Goal: Task Accomplishment & Management: Complete application form

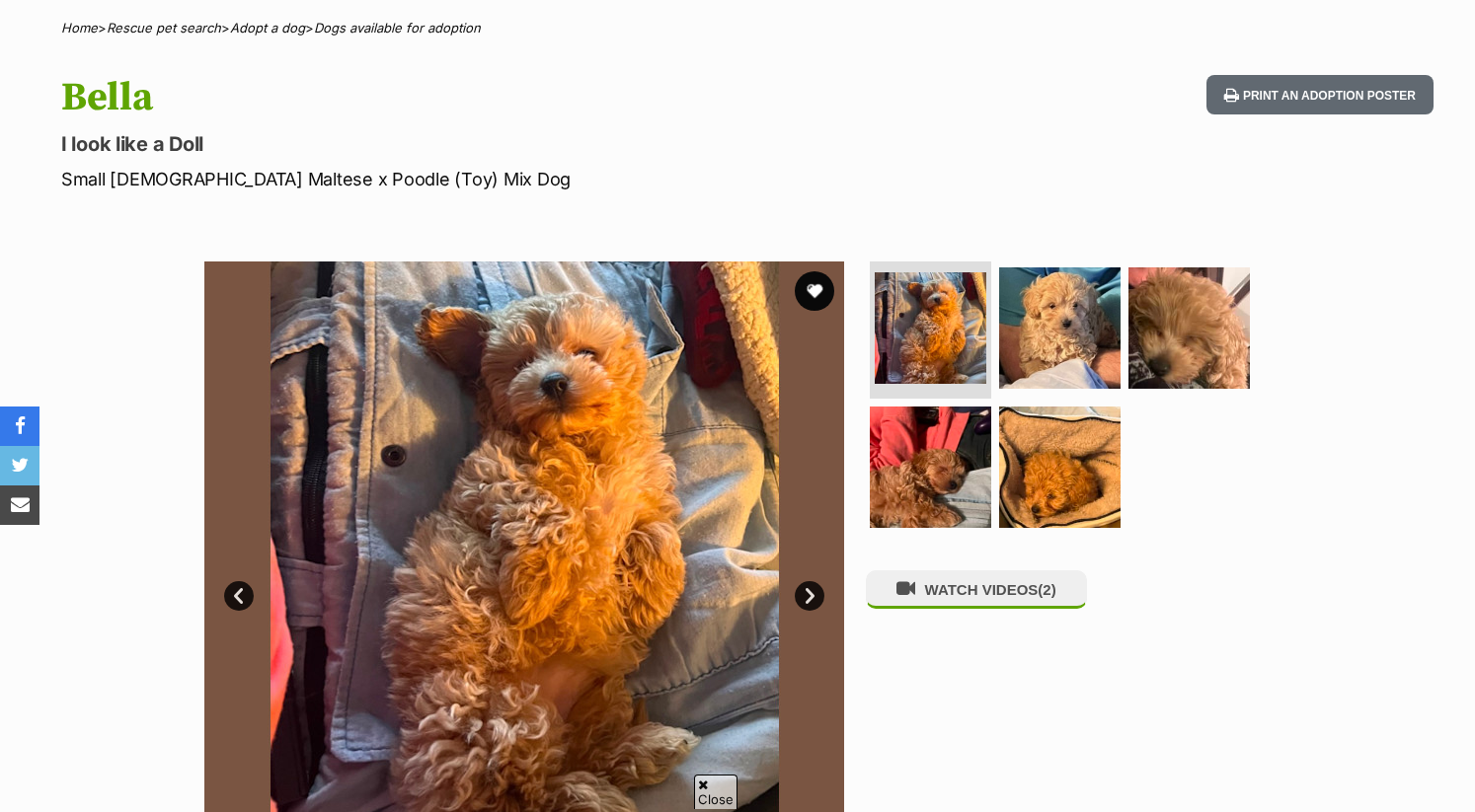
scroll to position [153, 0]
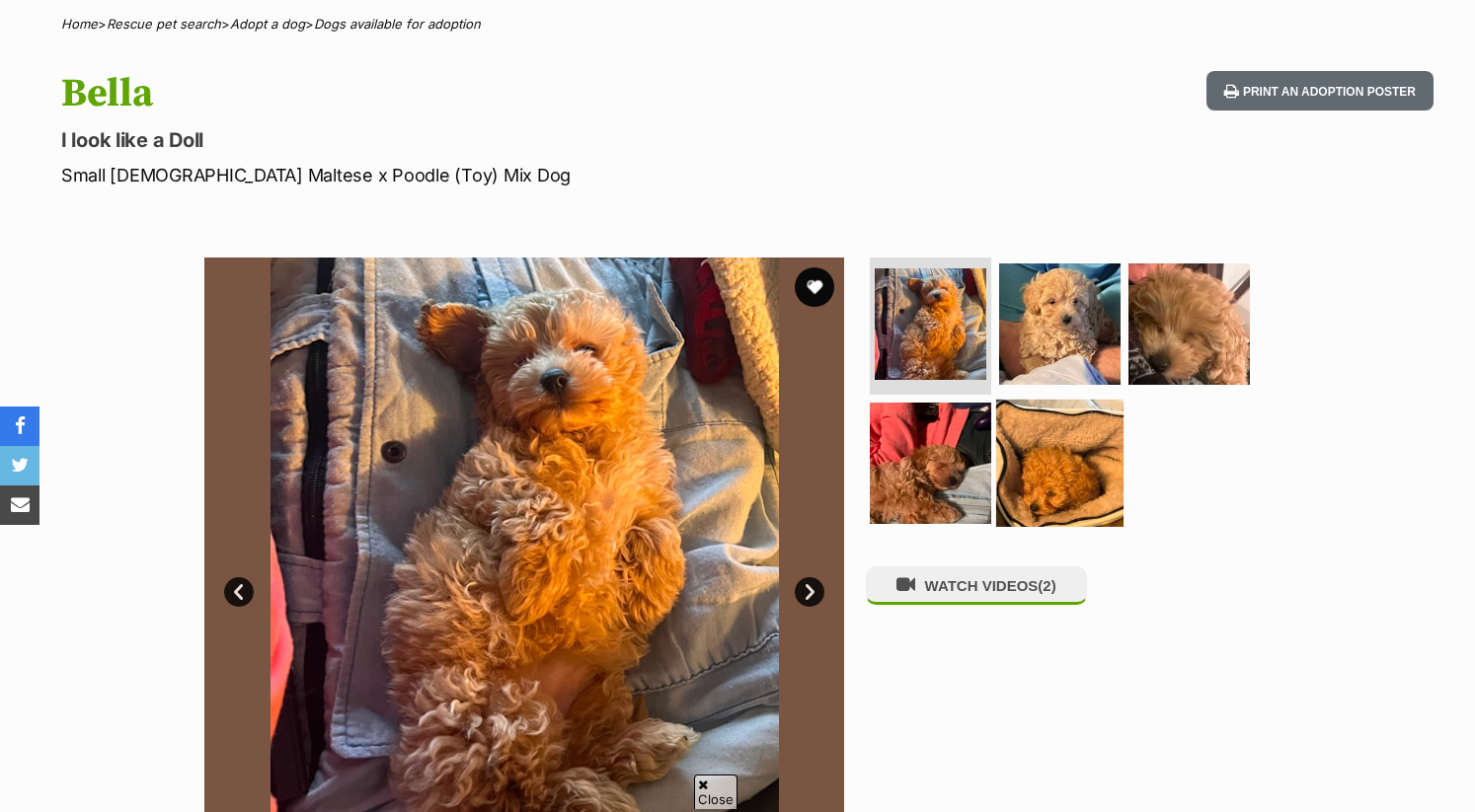
click at [1018, 497] on img at bounding box center [1059, 462] width 127 height 127
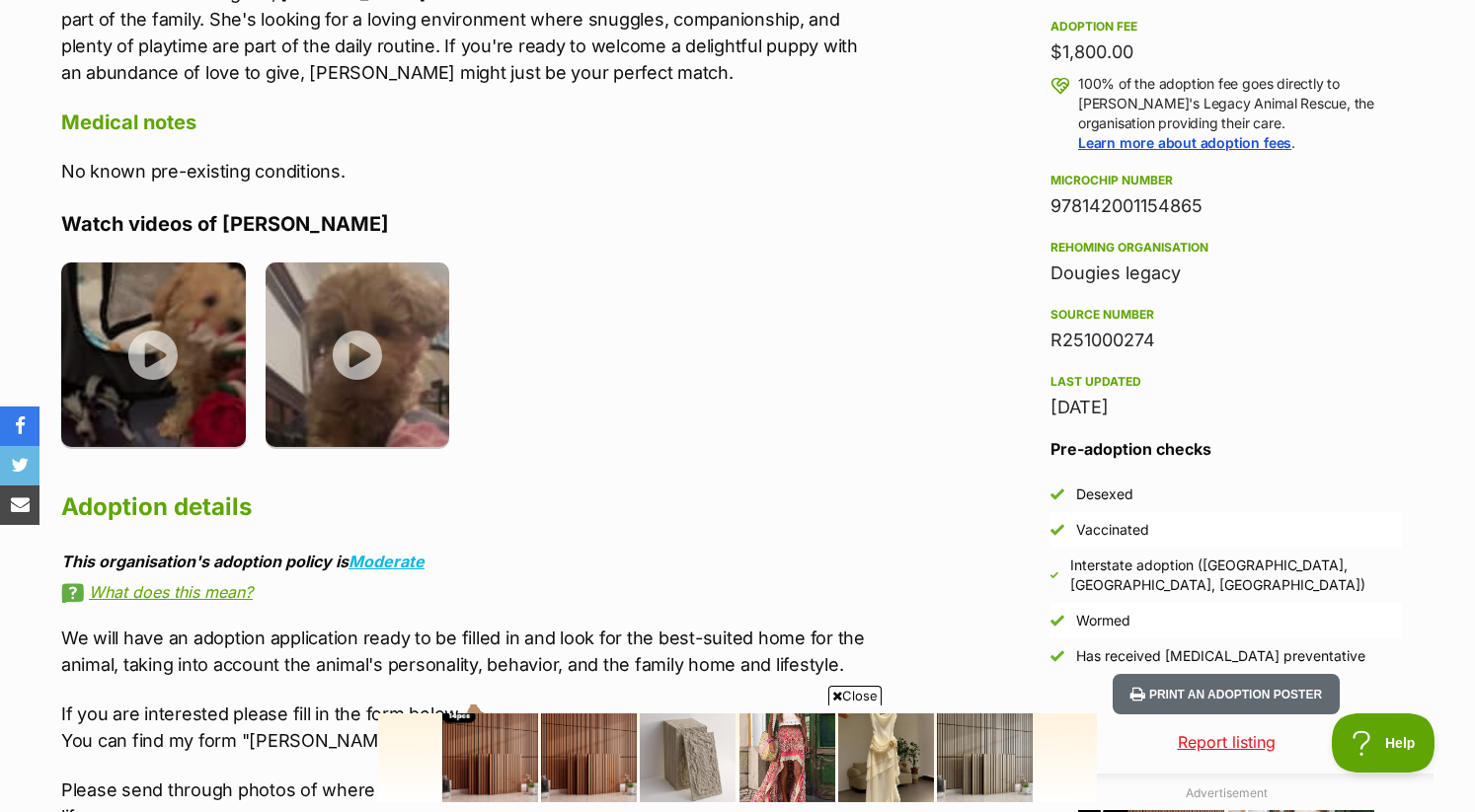
scroll to position [0, 0]
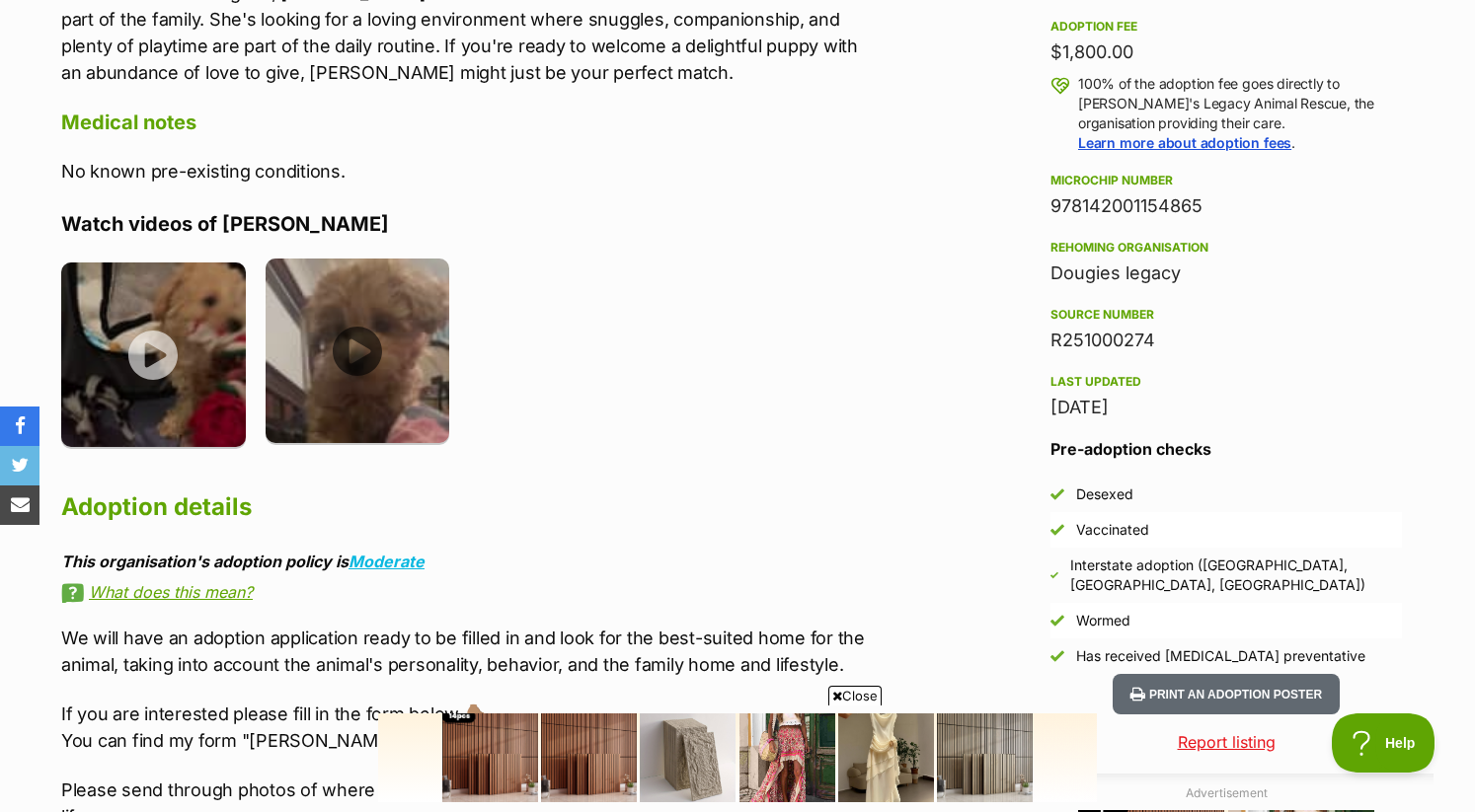
click at [399, 335] on img at bounding box center [358, 351] width 185 height 185
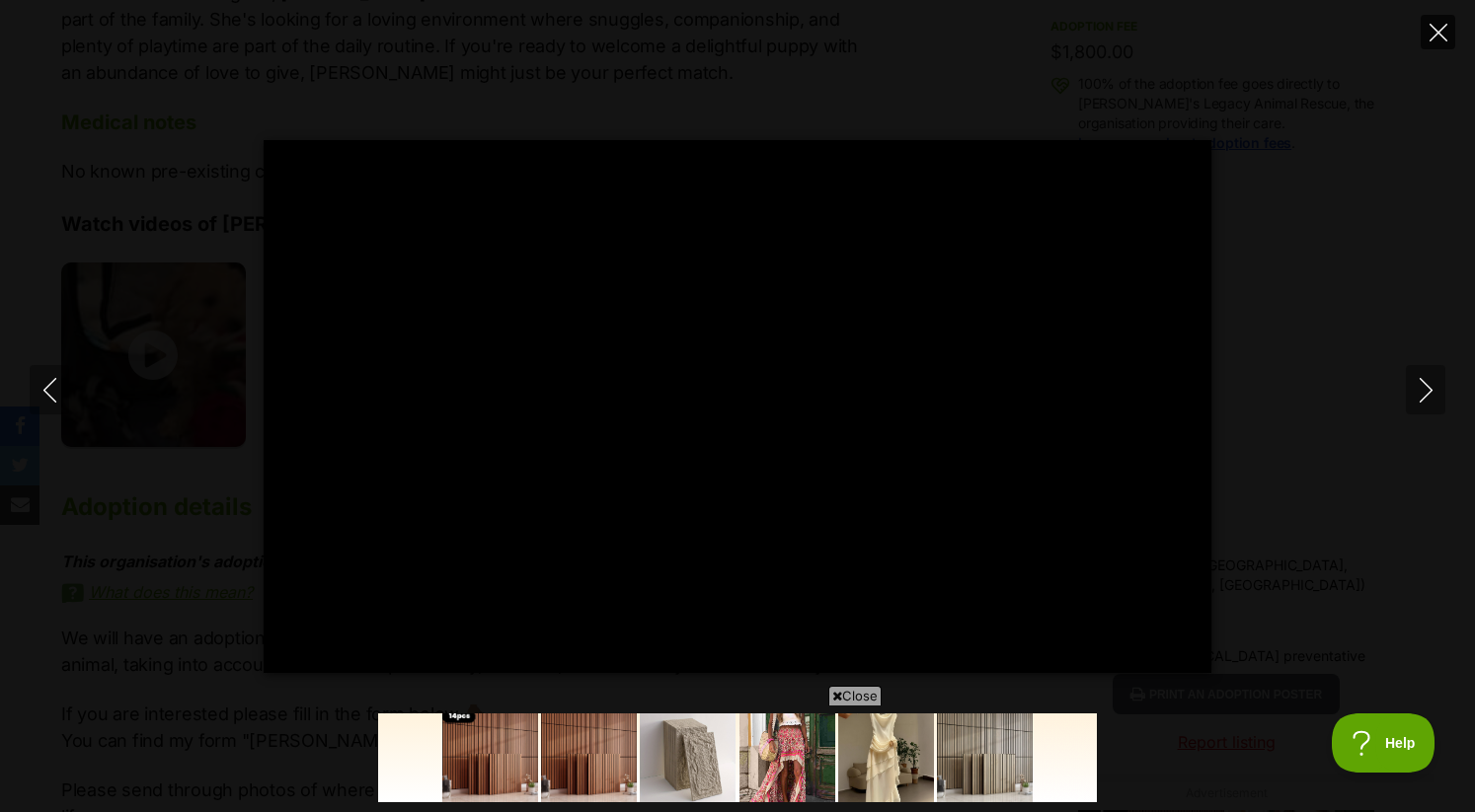
click at [1436, 32] on icon "Close" at bounding box center [1439, 33] width 18 height 18
type input "9.15"
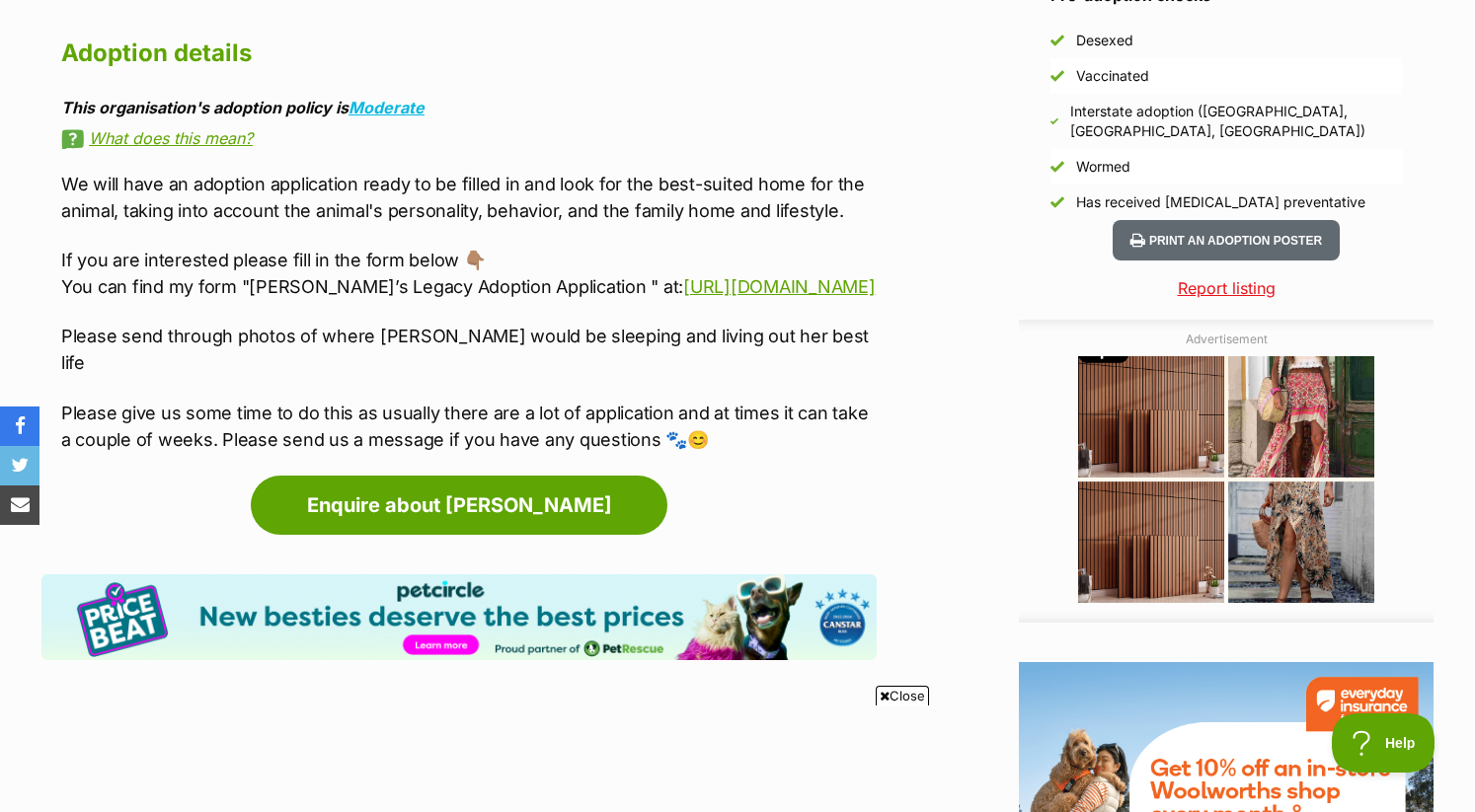
scroll to position [1928, 0]
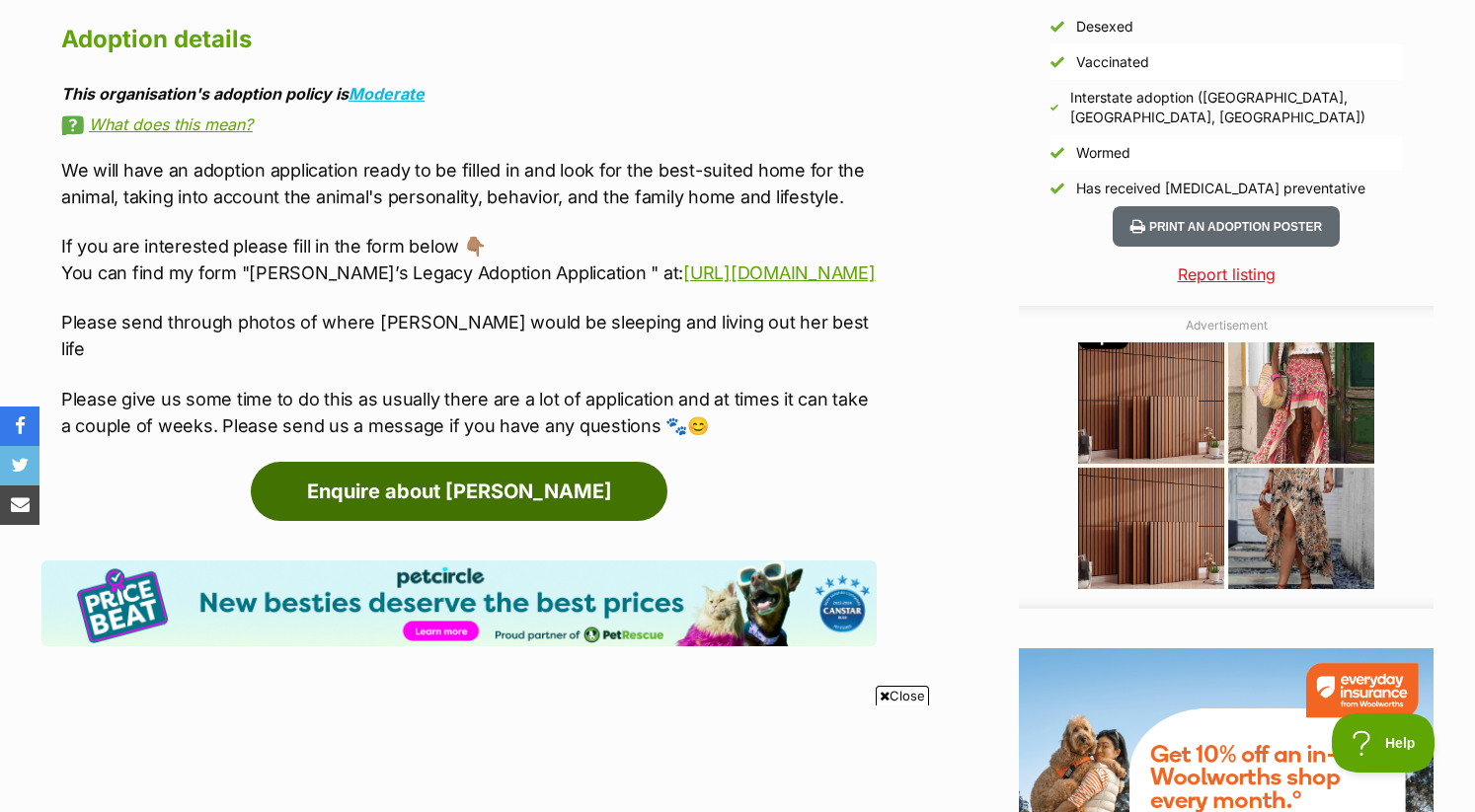
click at [584, 461] on link "Enquire about [PERSON_NAME]" at bounding box center [459, 490] width 417 height 59
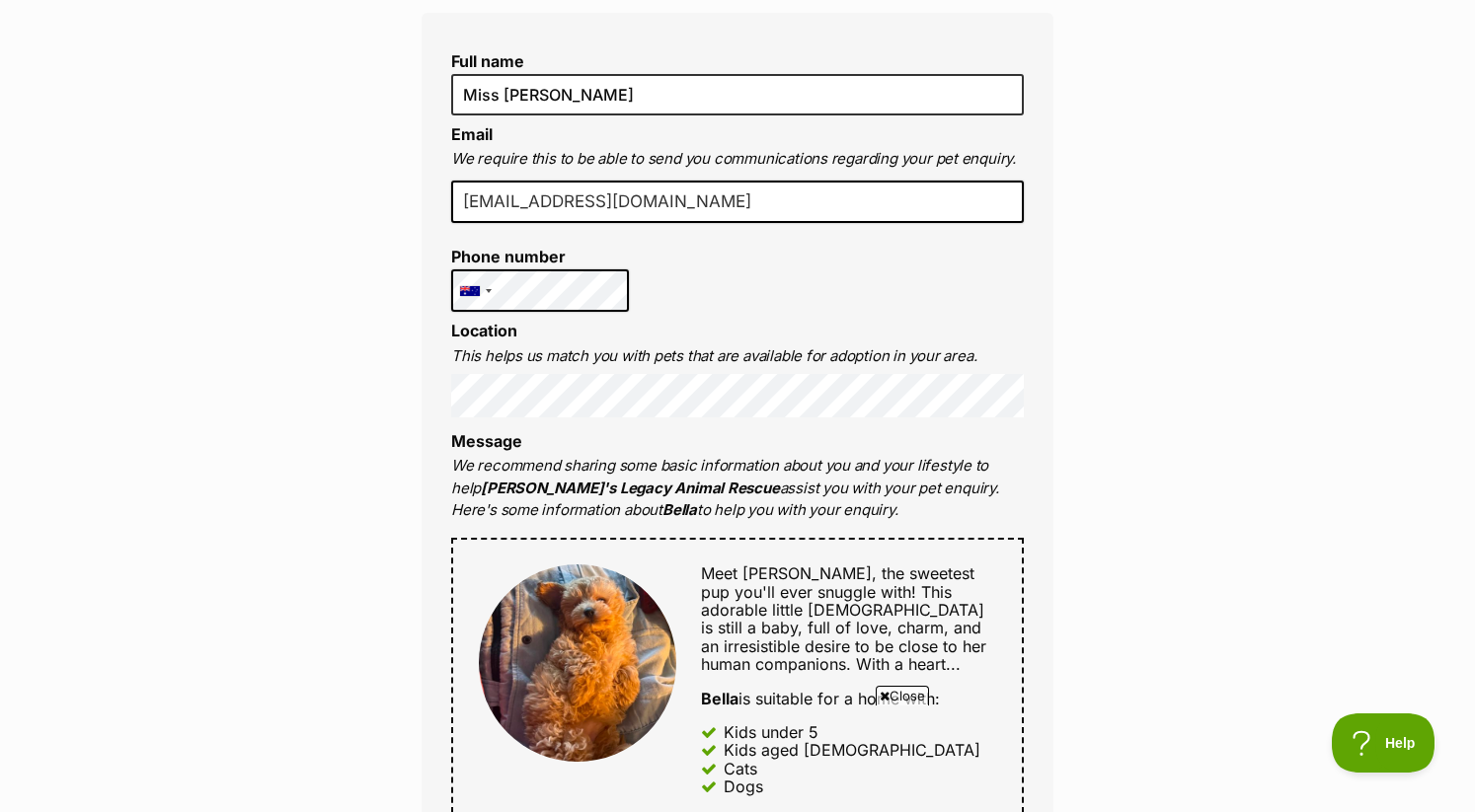
scroll to position [540, 0]
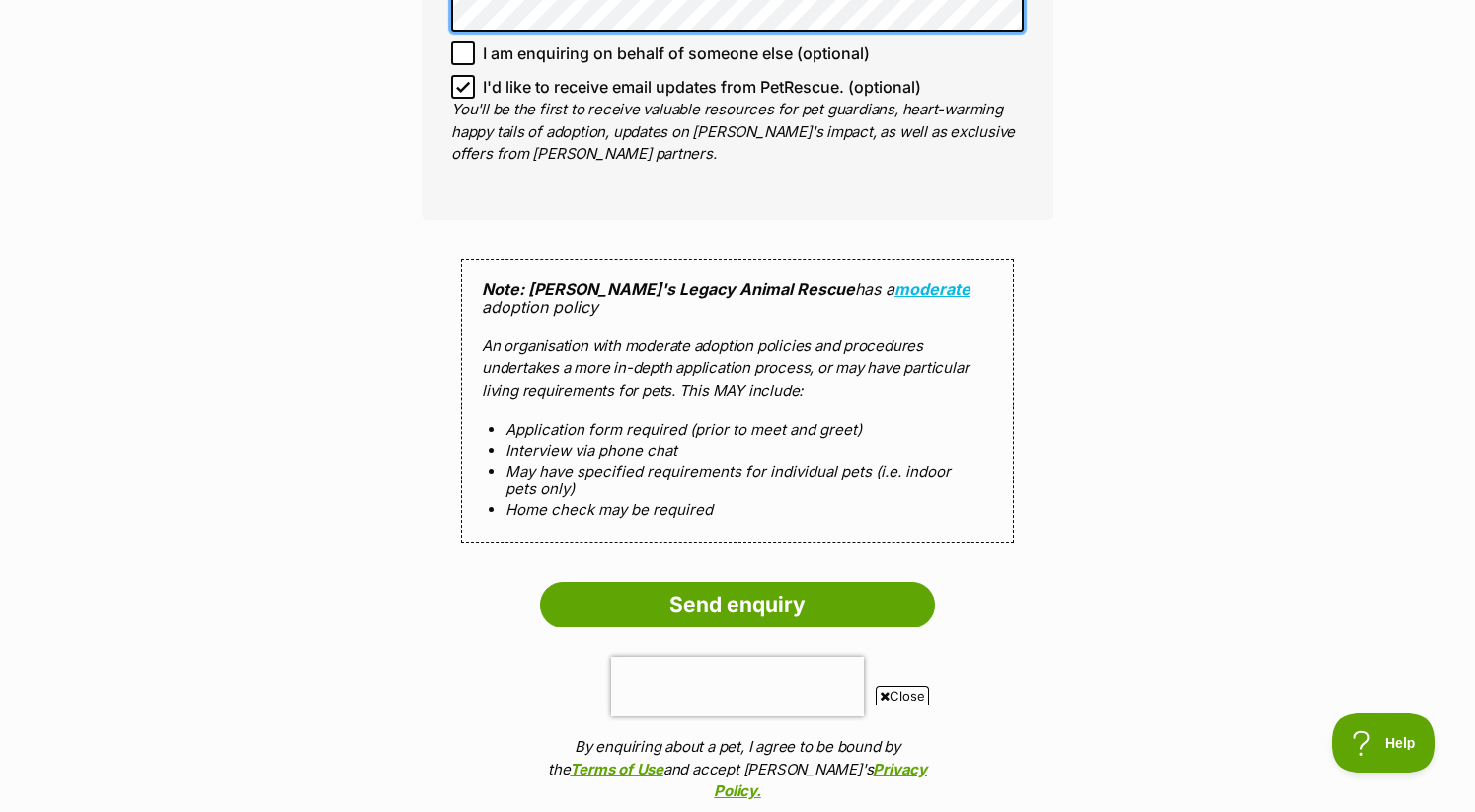
scroll to position [2352, 0]
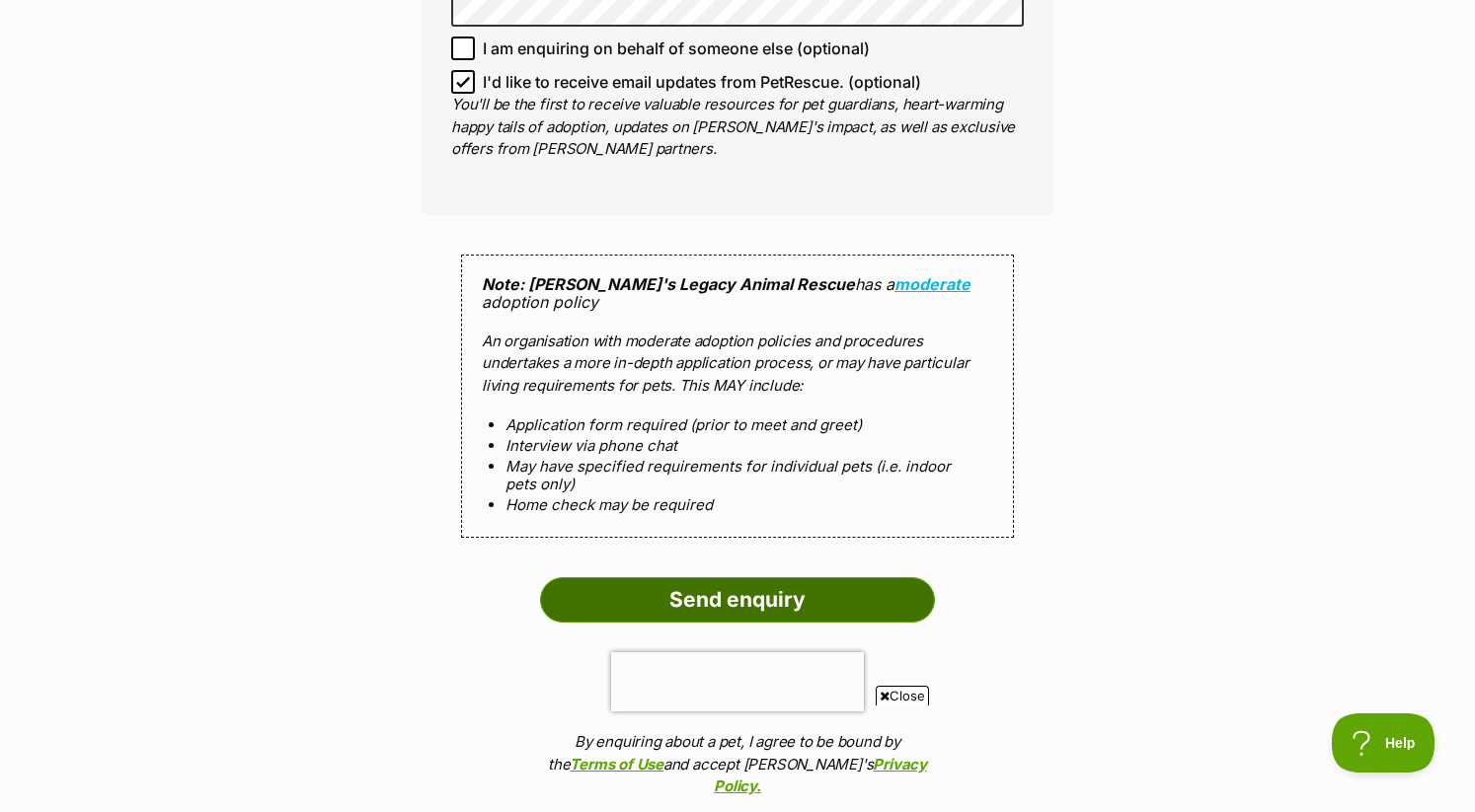
click at [854, 582] on input "Send enquiry" at bounding box center [738, 599] width 395 height 45
